Goal: Information Seeking & Learning: Check status

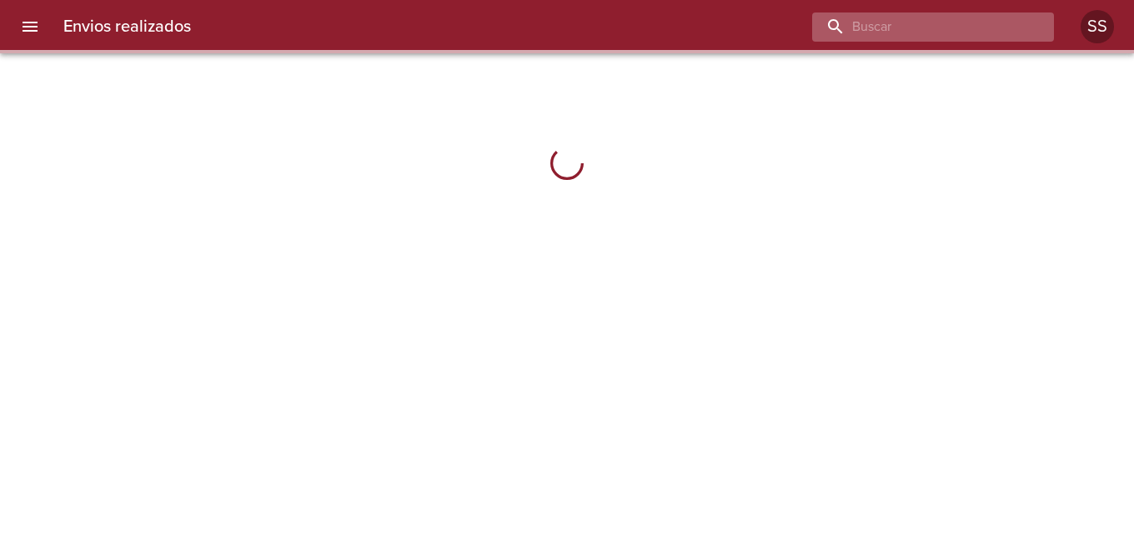
click at [941, 28] on input "buscar" at bounding box center [918, 27] width 213 height 29
paste input "[PERSON_NAME]"
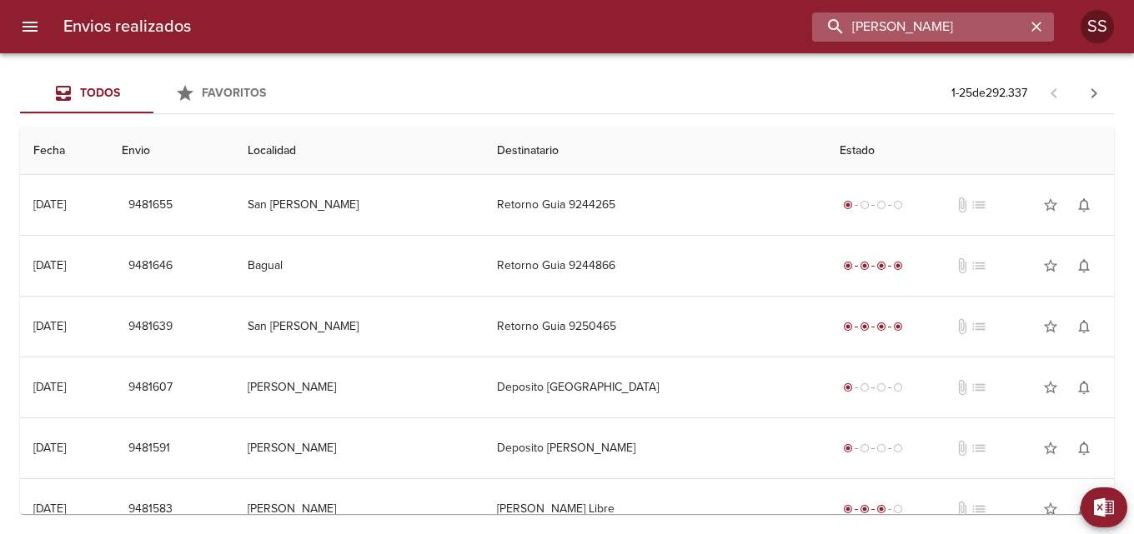
type input "[PERSON_NAME]"
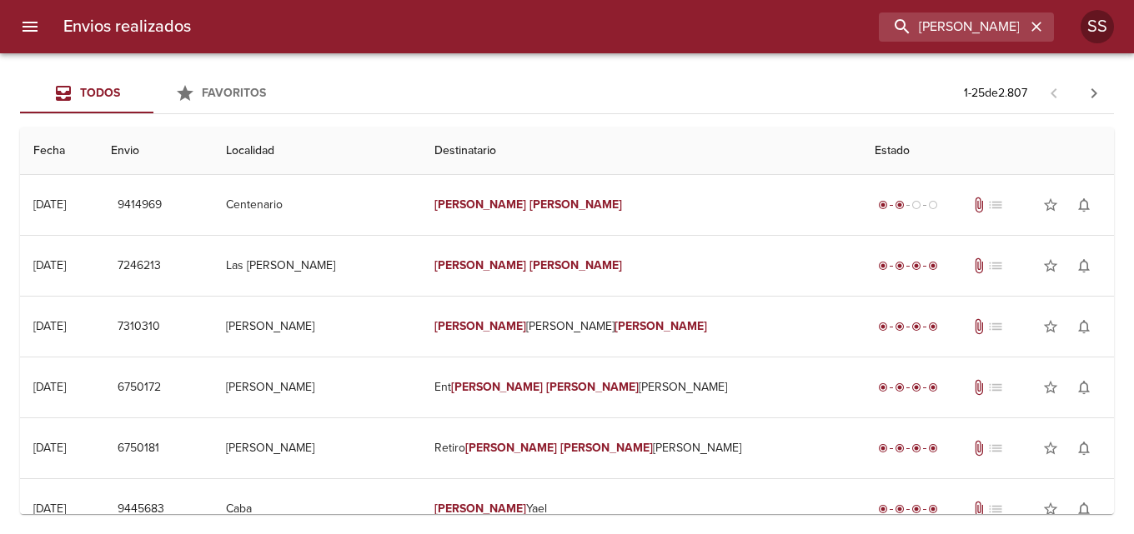
click at [276, 532] on div "Todos Favoritos 1 - 25 de 2.807 Fecha Envio Localidad Destinatario Estado [DATE…" at bounding box center [567, 293] width 1134 height 481
click at [1036, 27] on icon "button" at bounding box center [1036, 27] width 10 height 10
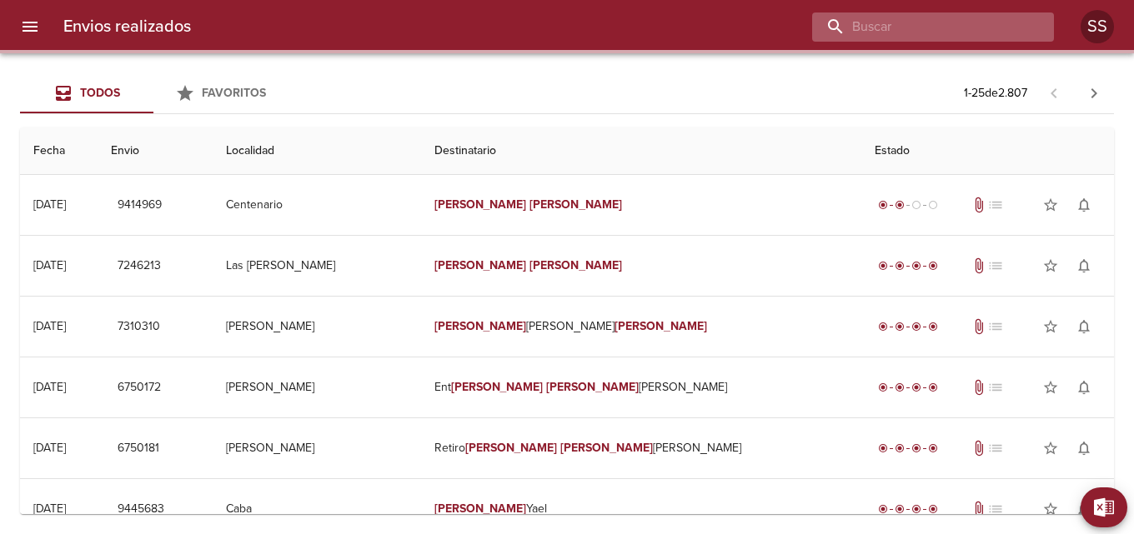
click at [930, 25] on input "buscar" at bounding box center [918, 27] width 213 height 29
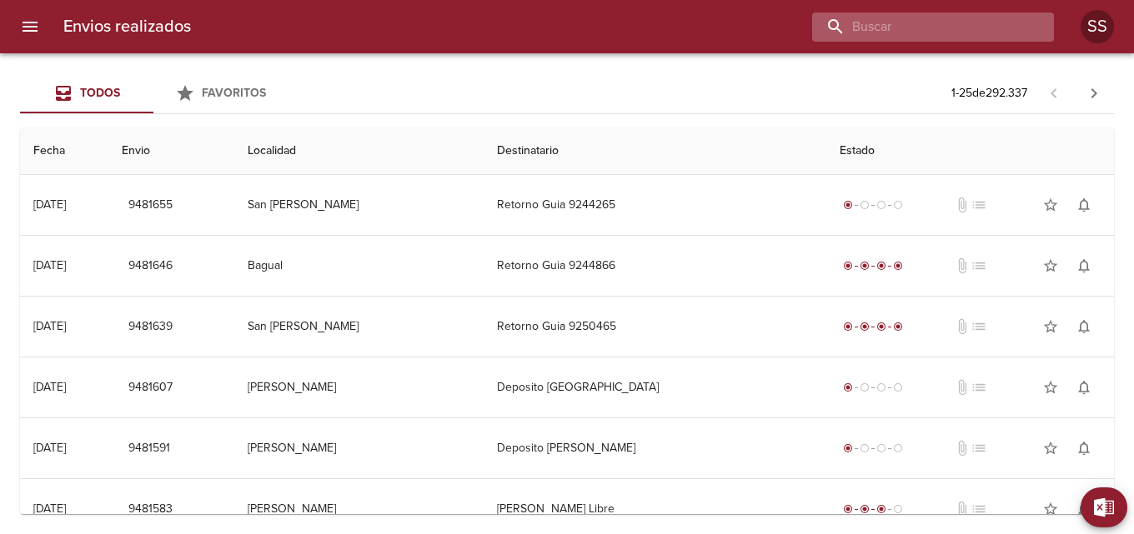
paste input "[PERSON_NAME]"
type input "[PERSON_NAME]"
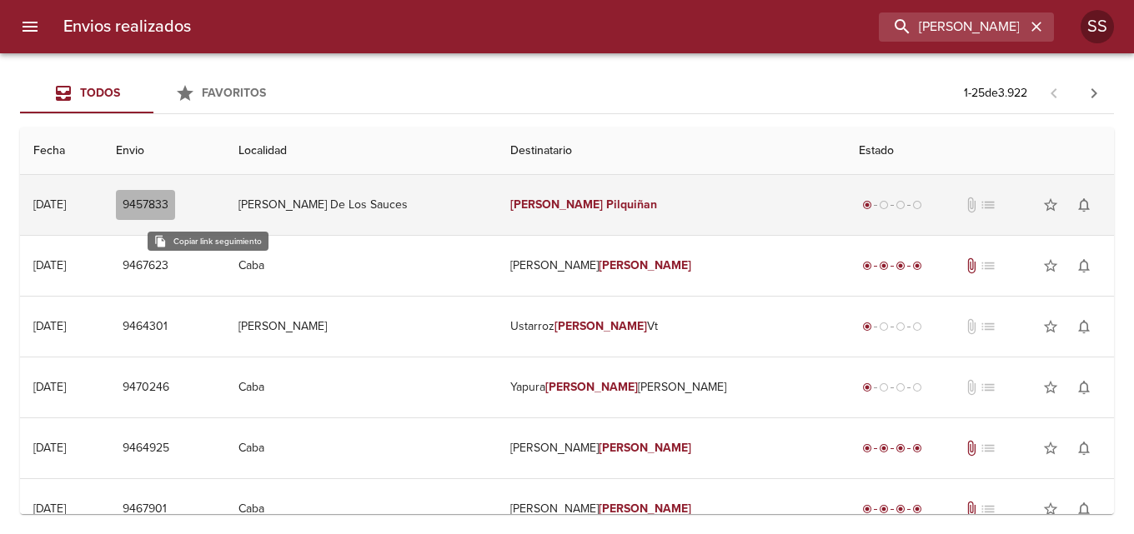
click at [175, 193] on button "9457833" at bounding box center [145, 205] width 59 height 31
click at [419, 213] on td "[PERSON_NAME] De Los Sauces" at bounding box center [361, 205] width 272 height 60
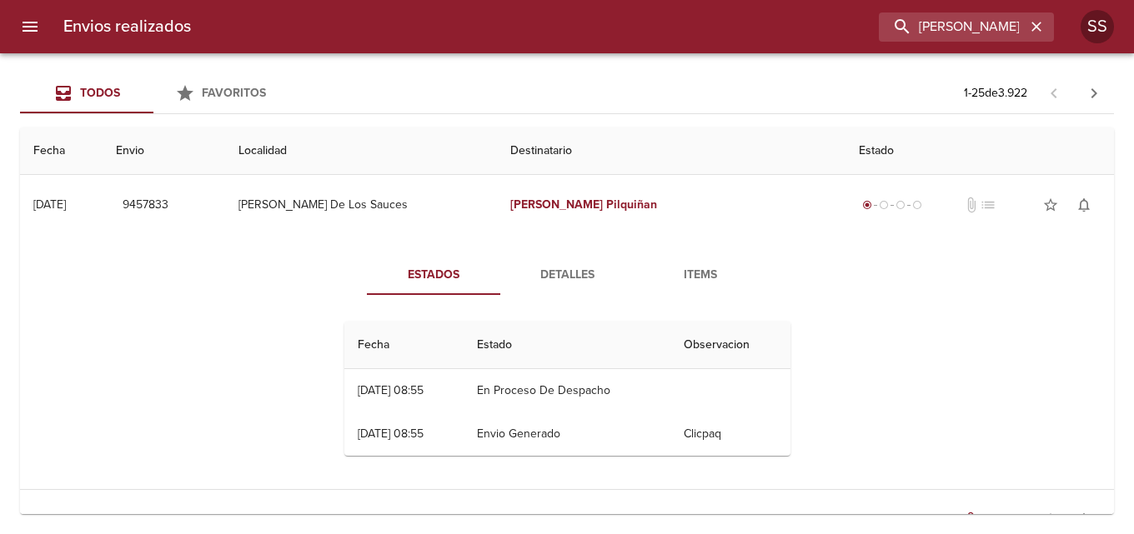
click at [562, 277] on span "Detalles" at bounding box center [566, 275] width 113 height 21
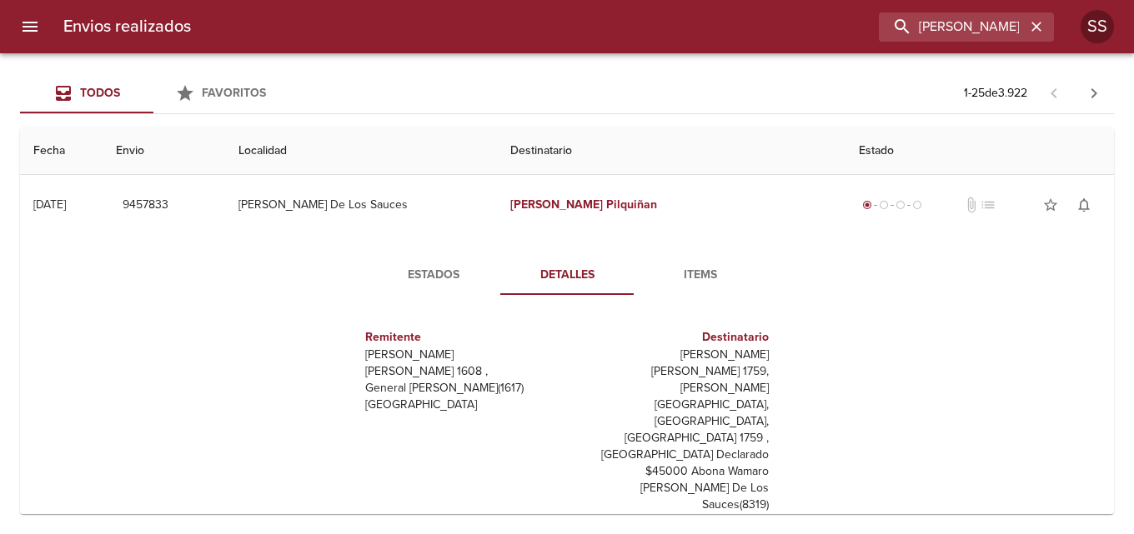
scroll to position [83, 0]
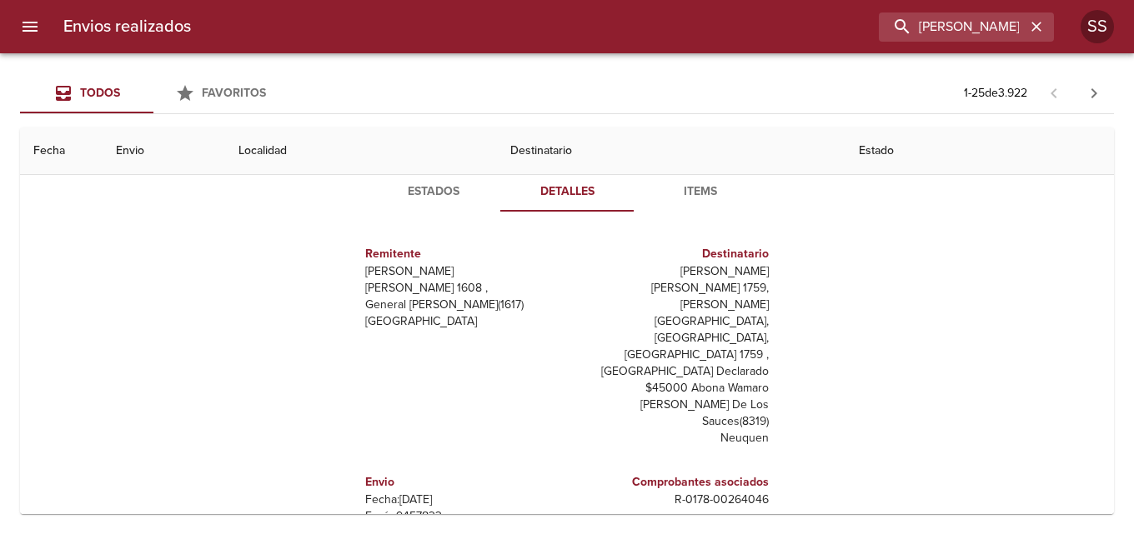
click at [685, 194] on span "Items" at bounding box center [700, 192] width 113 height 21
